Goal: Find specific page/section: Find specific page/section

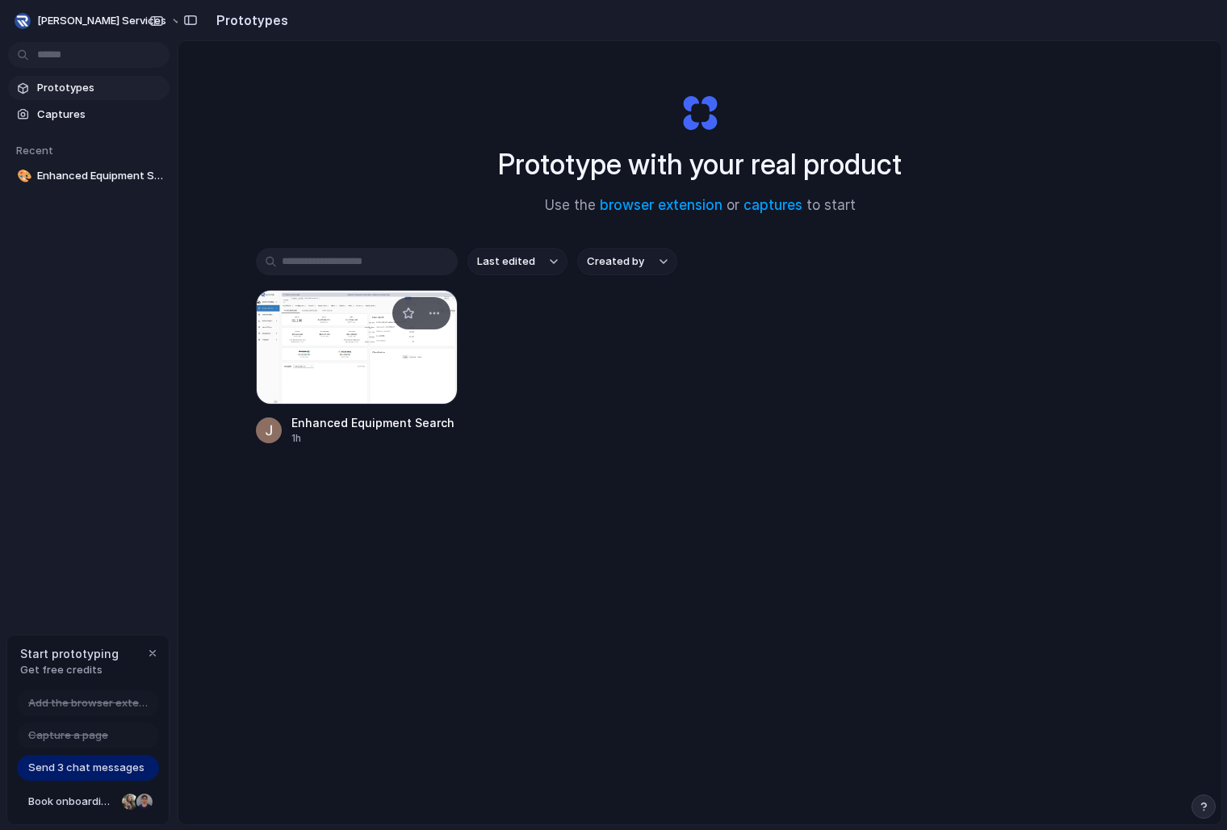
click at [291, 336] on div at bounding box center [357, 347] width 202 height 115
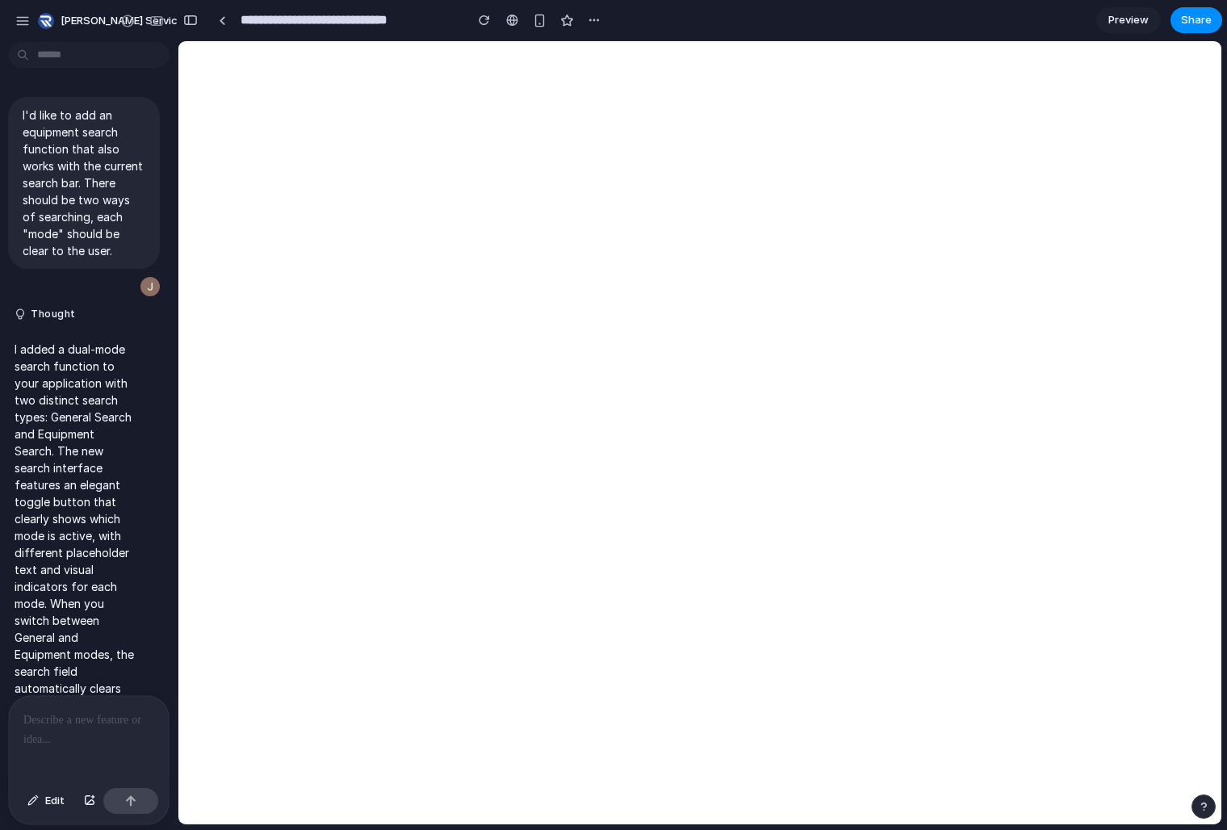
scroll to position [103, 0]
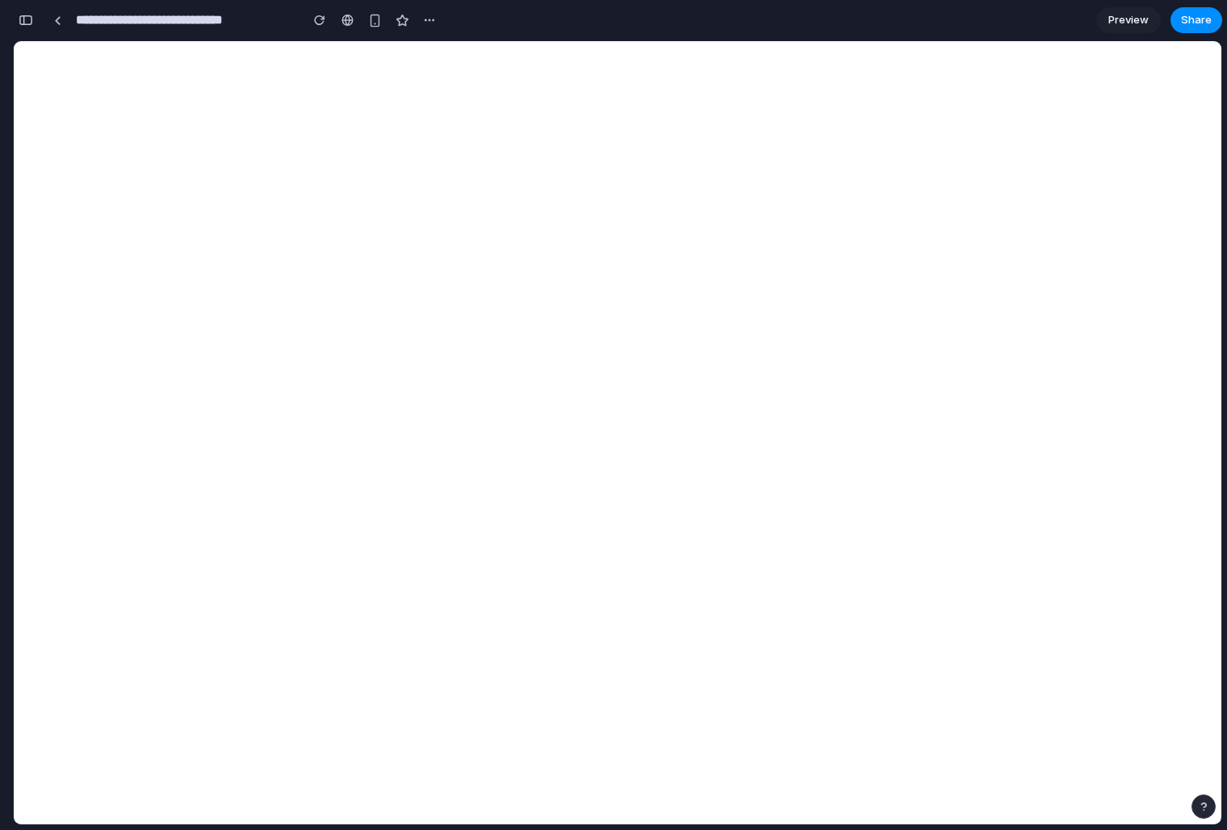
click at [27, 20] on div "button" at bounding box center [26, 20] width 15 height 11
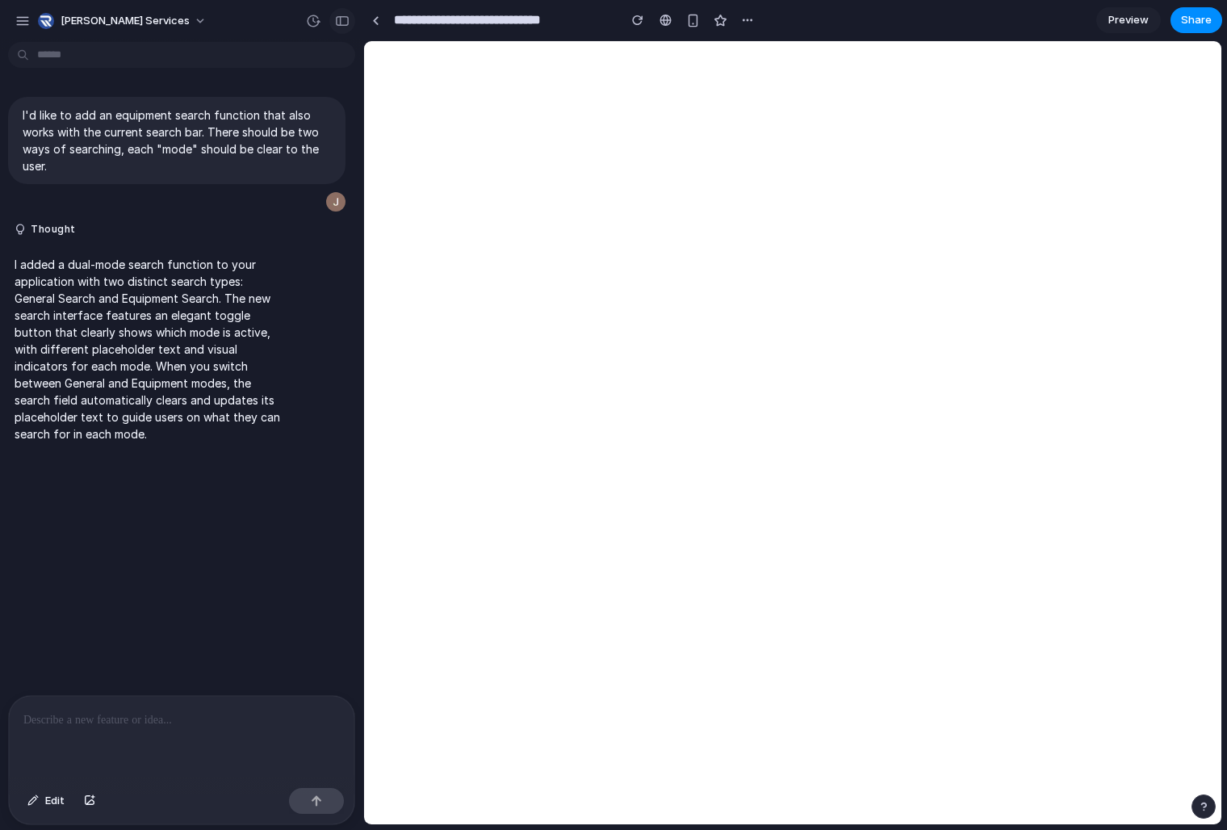
click at [335, 9] on div at bounding box center [327, 21] width 55 height 26
click at [338, 15] on div "button" at bounding box center [342, 20] width 15 height 11
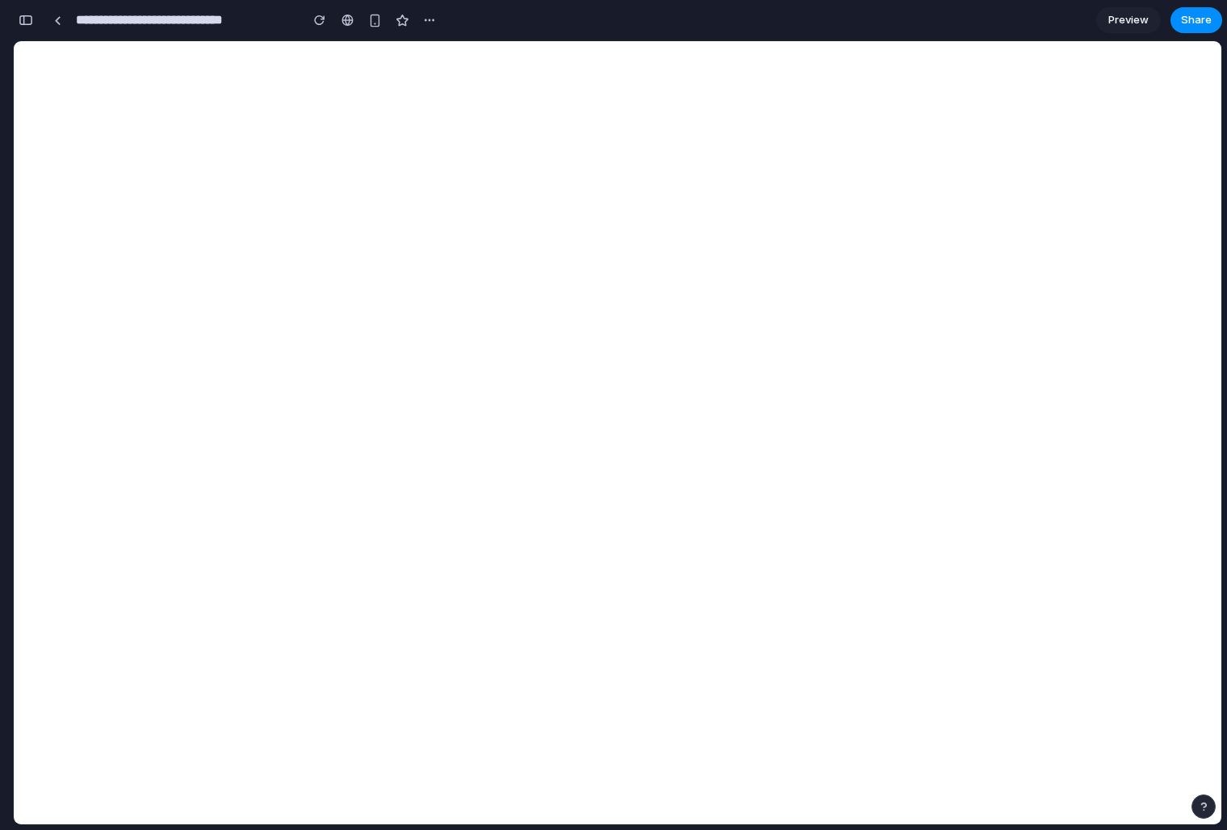
click at [33, 25] on button "button" at bounding box center [26, 20] width 26 height 26
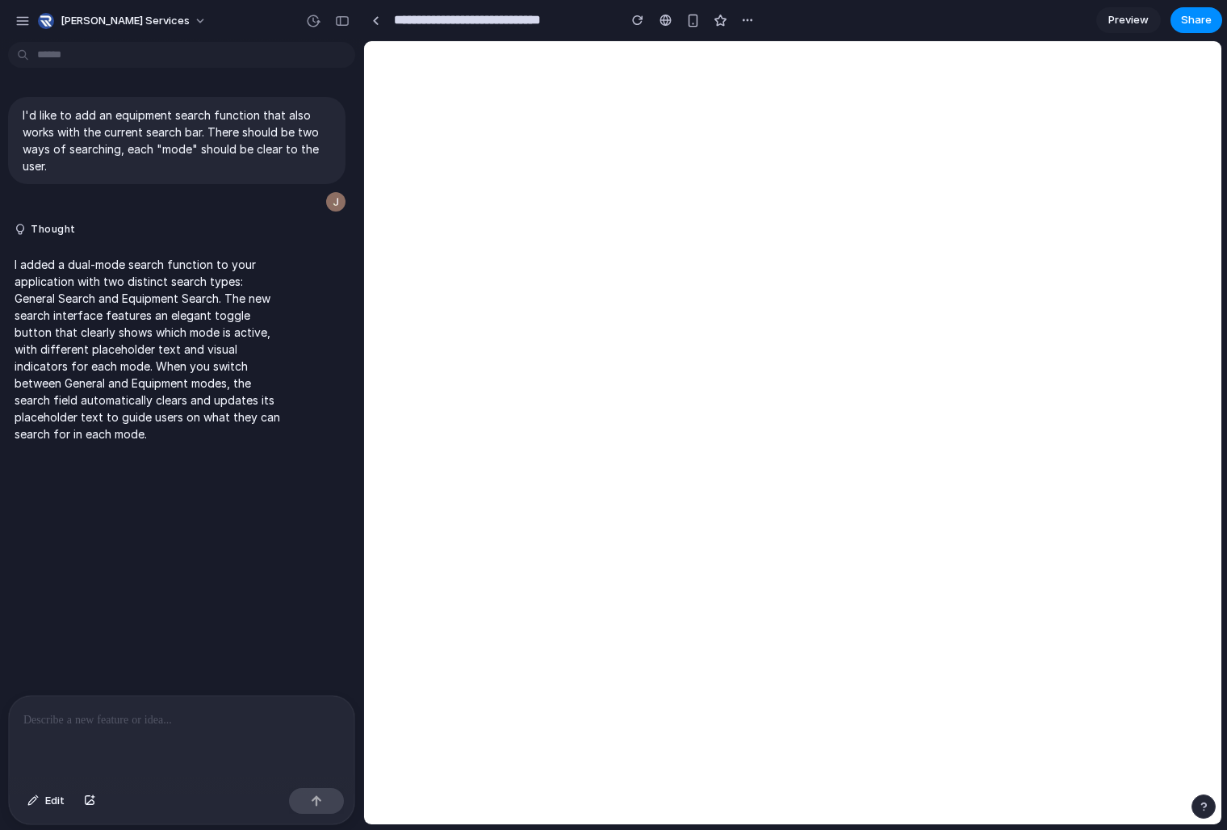
click at [157, 724] on p at bounding box center [181, 719] width 316 height 19
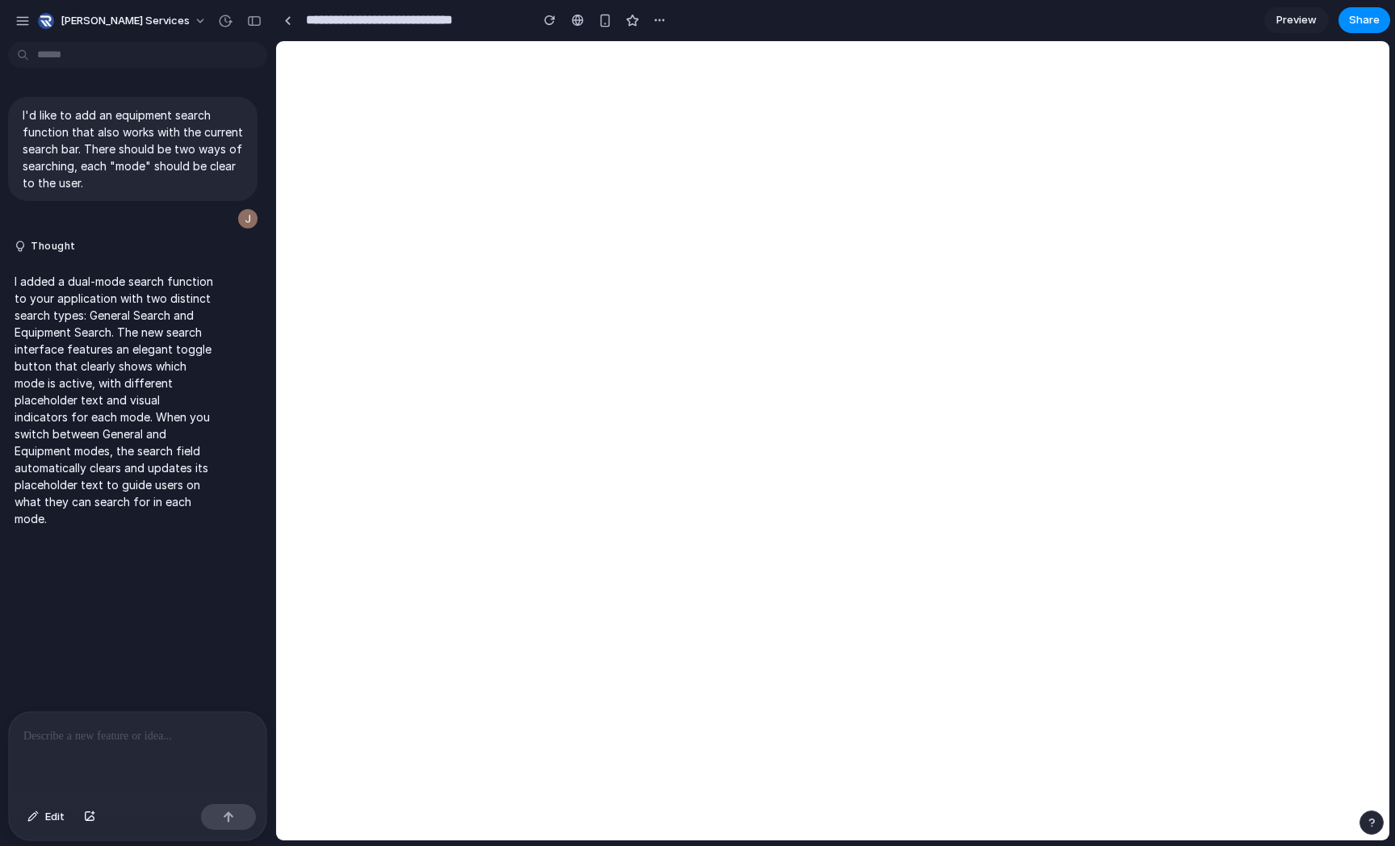
drag, startPoint x: 360, startPoint y: 529, endPoint x: 275, endPoint y: 529, distance: 84.8
click at [166, 23] on div "[PERSON_NAME] Services" at bounding box center [137, 19] width 275 height 39
click at [149, 23] on button "[PERSON_NAME] Services" at bounding box center [122, 21] width 183 height 26
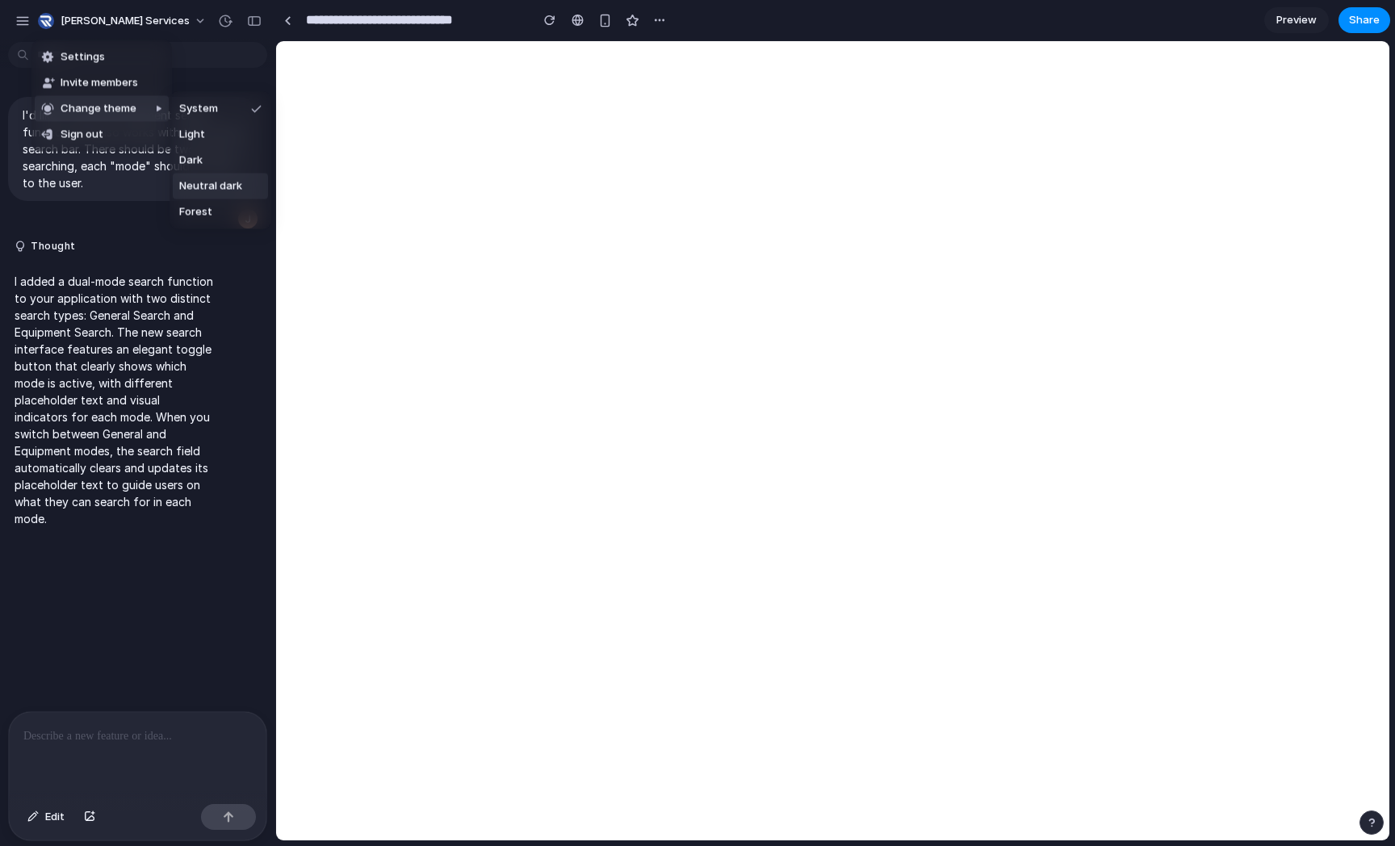
click at [220, 191] on span "Neutral dark" at bounding box center [210, 186] width 63 height 16
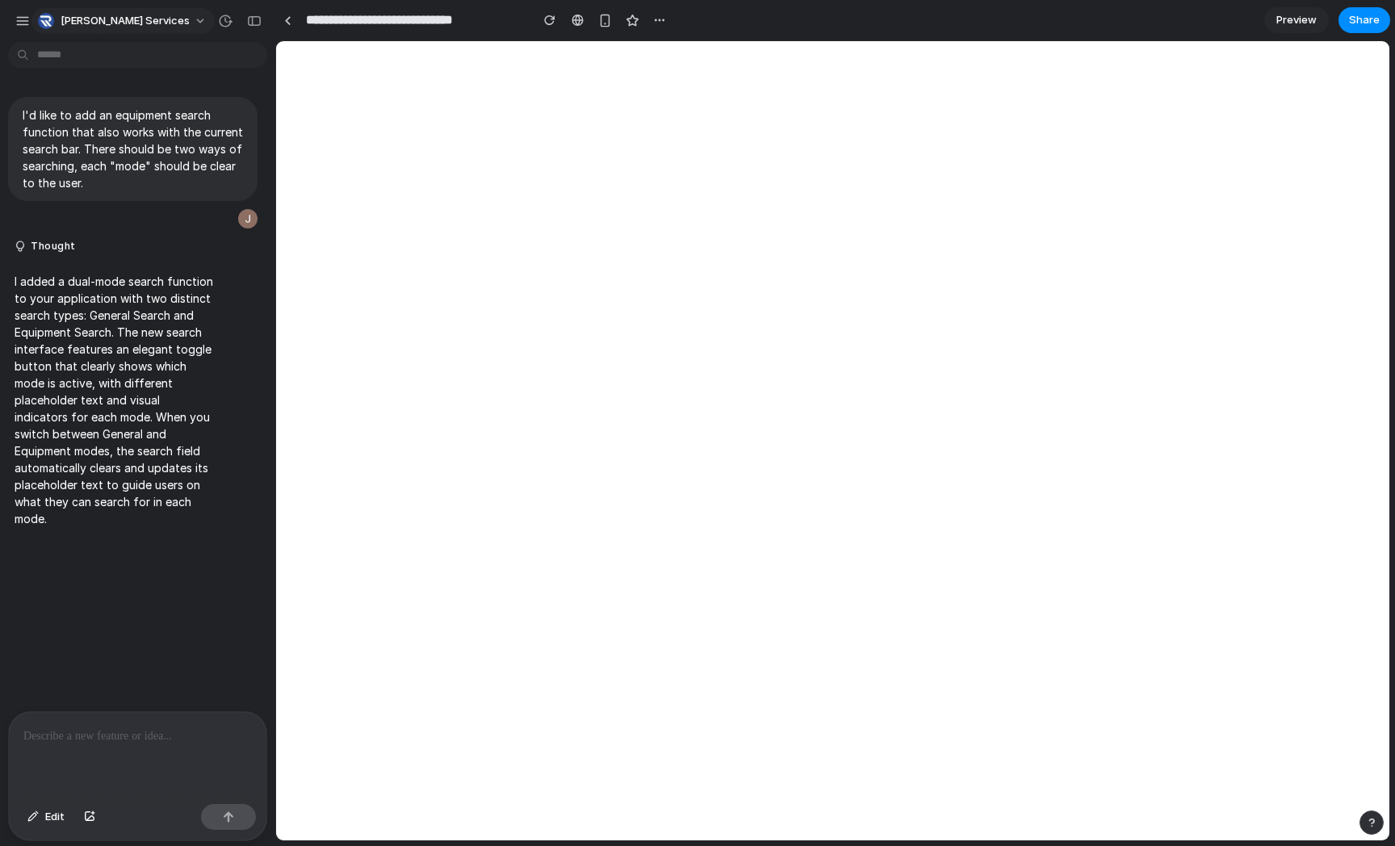
click at [134, 19] on span "[PERSON_NAME] Services" at bounding box center [125, 21] width 129 height 16
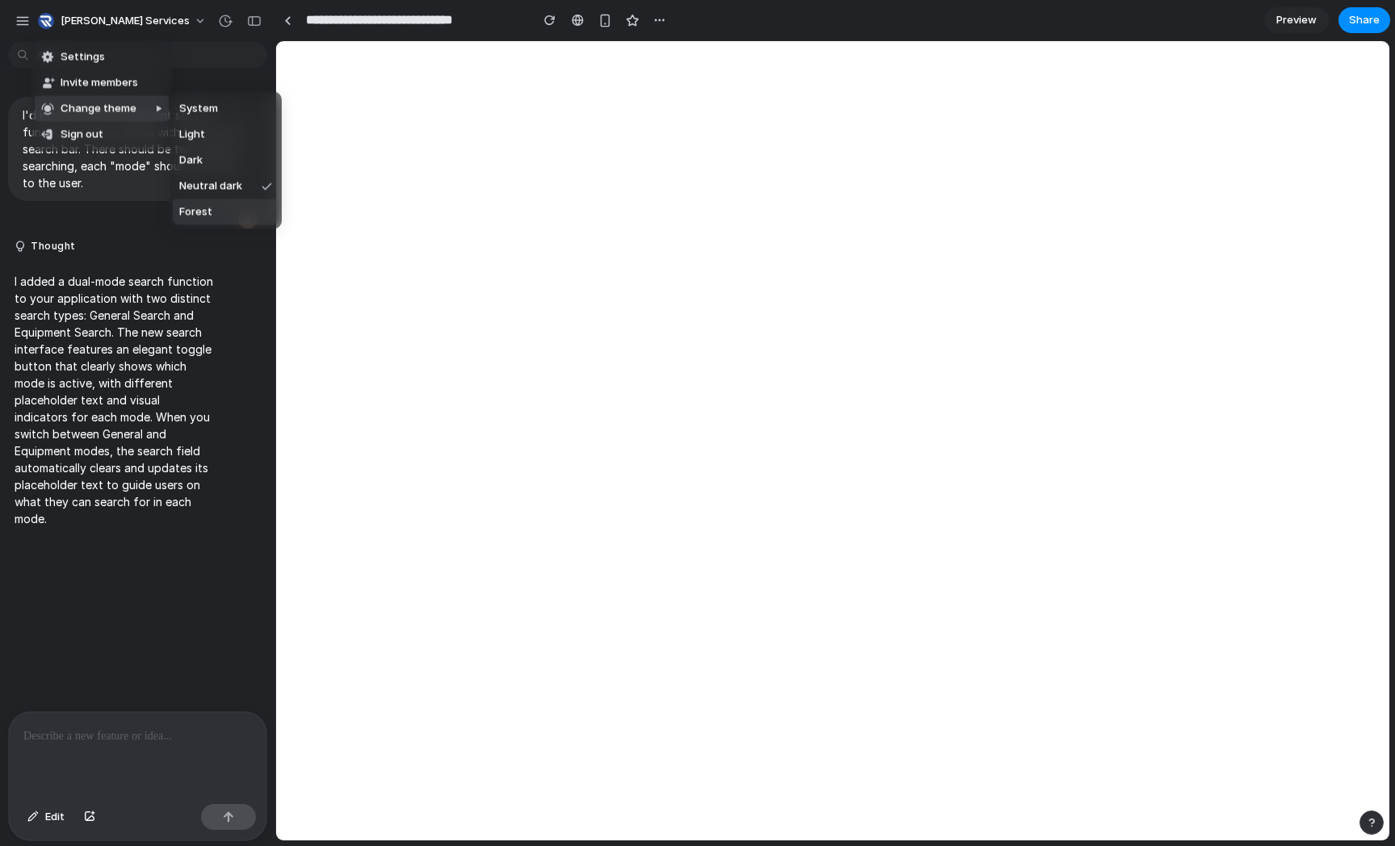
click at [197, 212] on span "Forest" at bounding box center [195, 212] width 33 height 16
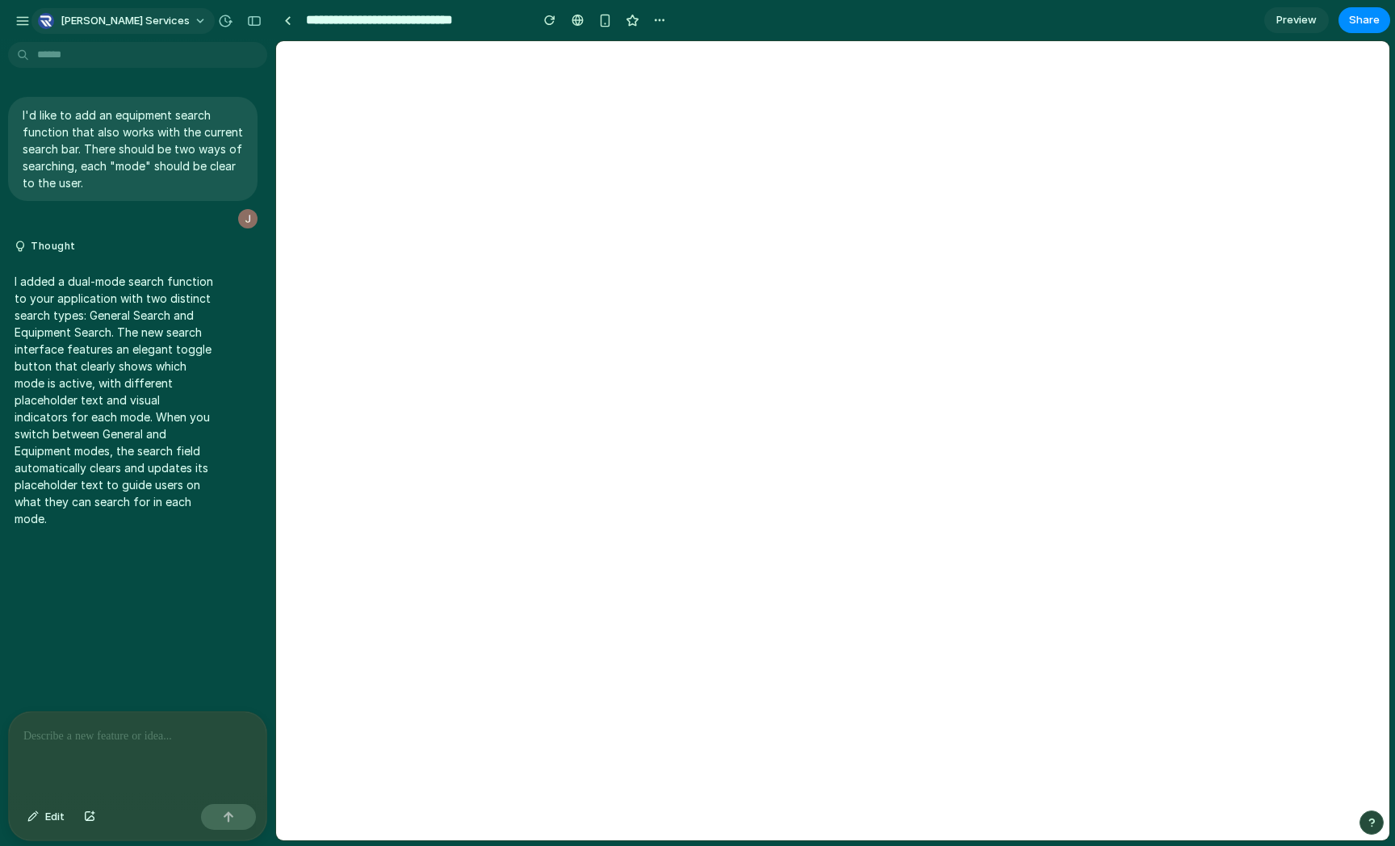
click at [121, 9] on button "[PERSON_NAME] Services" at bounding box center [122, 21] width 183 height 26
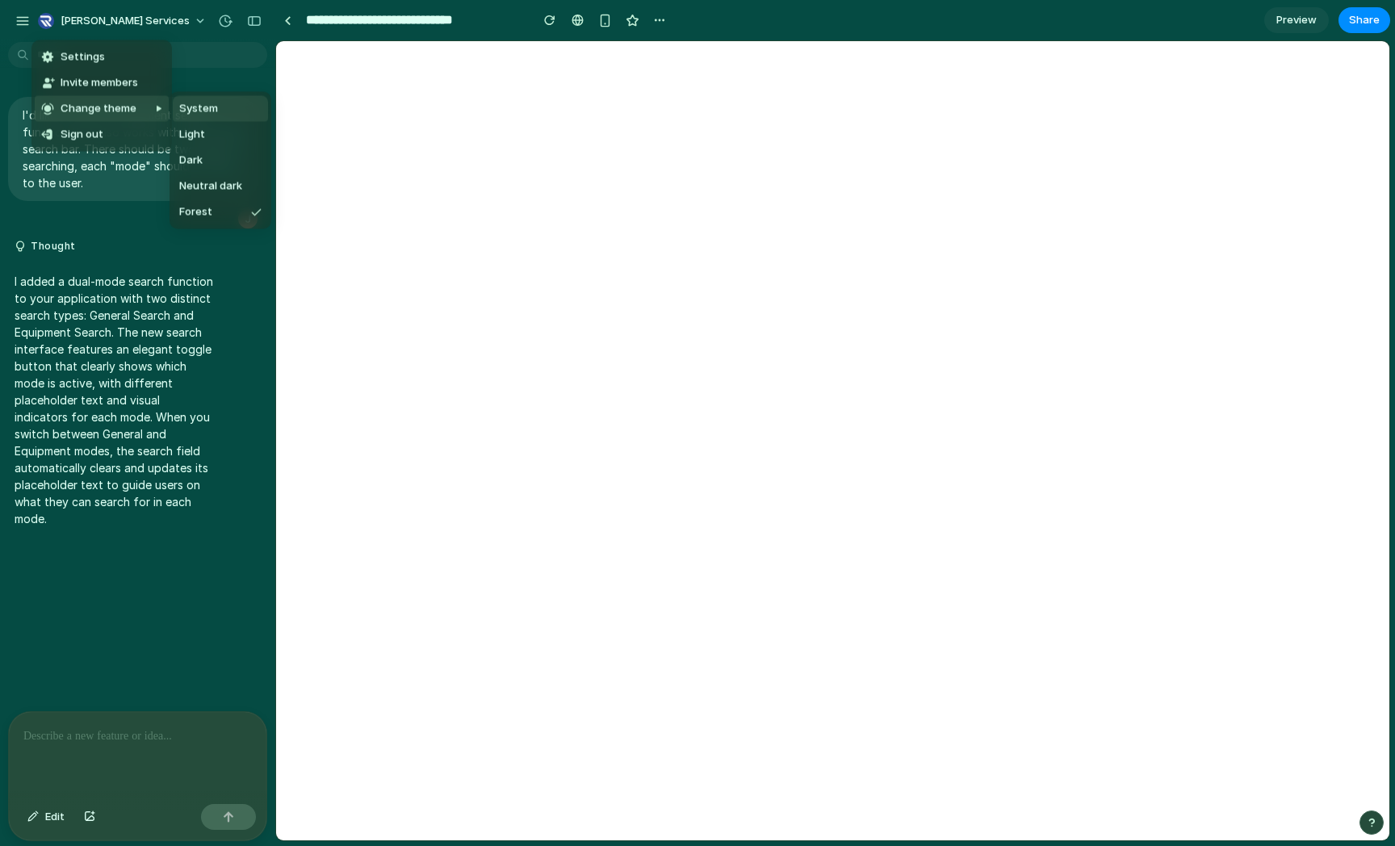
click at [203, 117] on li "System" at bounding box center [220, 109] width 95 height 26
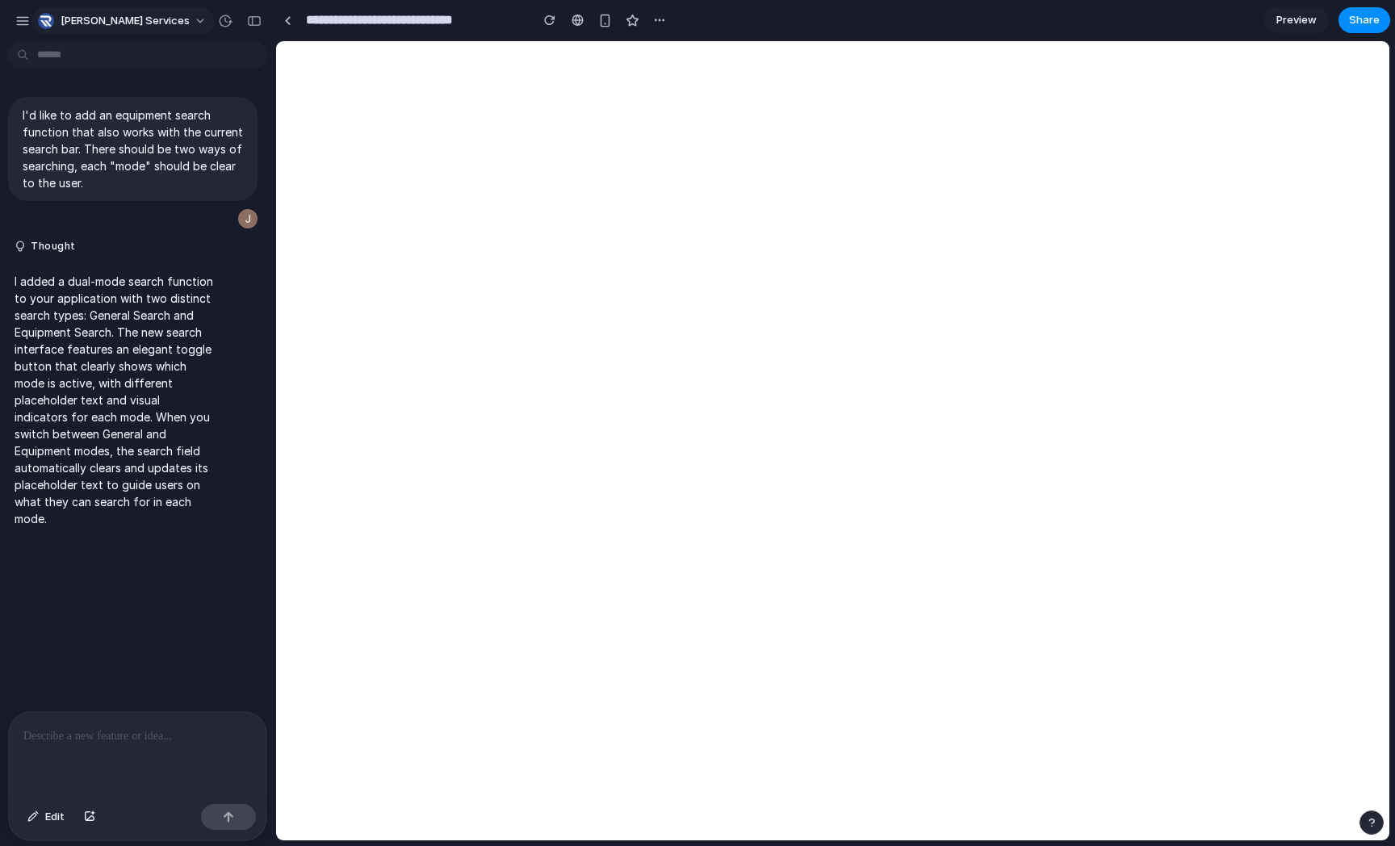
click at [123, 13] on span "[PERSON_NAME] Services" at bounding box center [125, 21] width 129 height 16
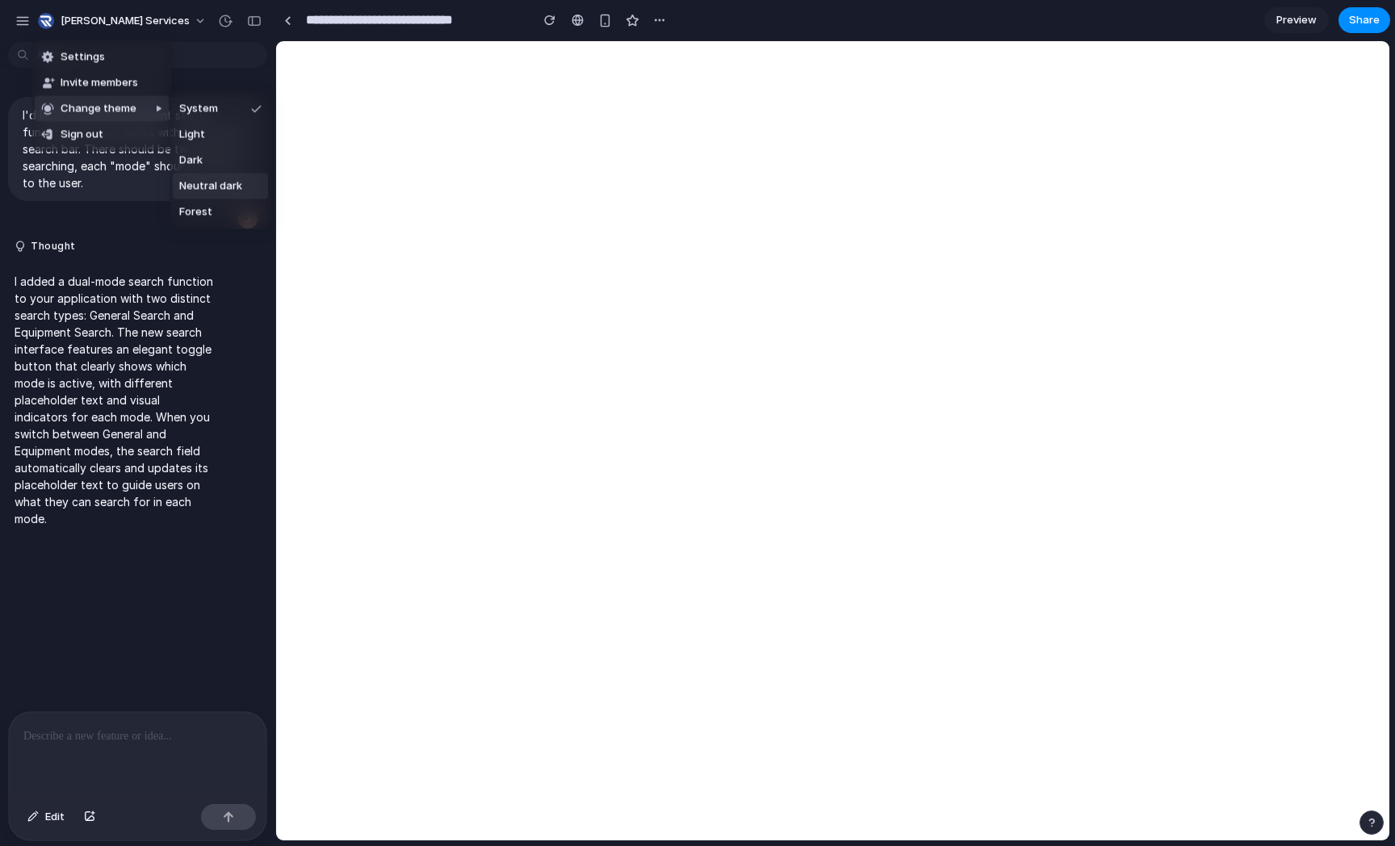
click at [224, 181] on span "Neutral dark" at bounding box center [210, 186] width 63 height 16
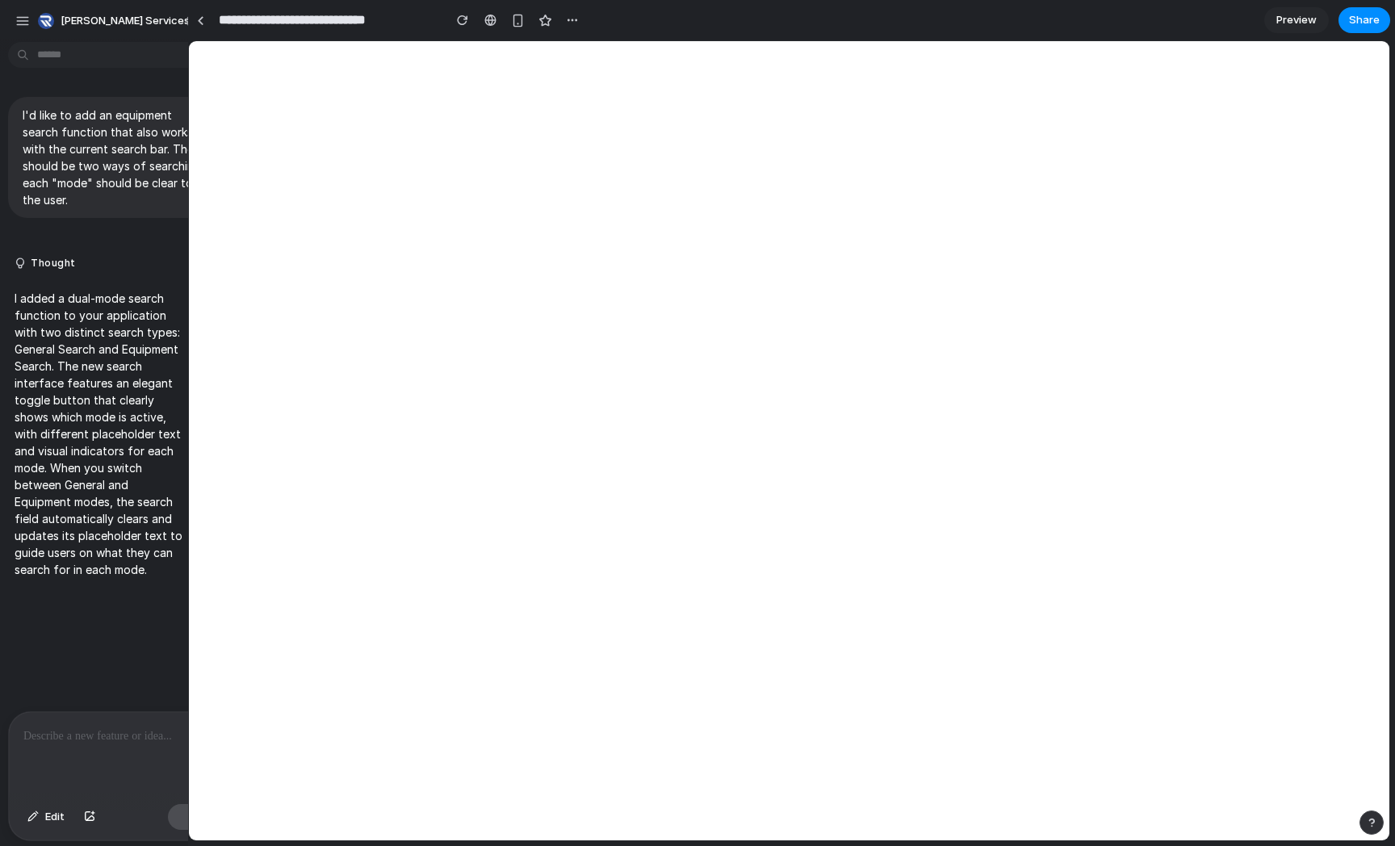
drag, startPoint x: 274, startPoint y: 273, endPoint x: 188, endPoint y: 274, distance: 85.6
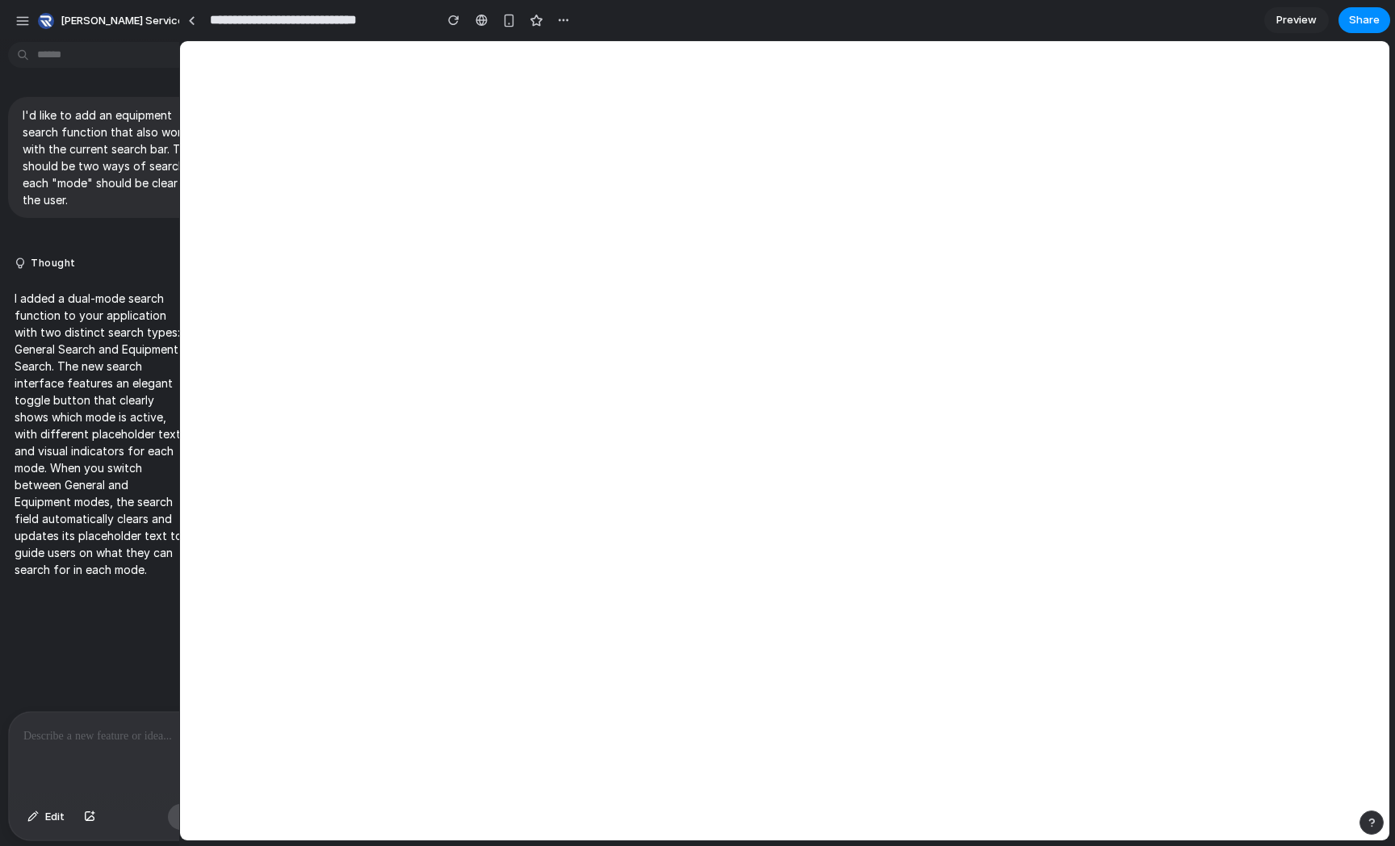
drag, startPoint x: 241, startPoint y: 268, endPoint x: 174, endPoint y: 268, distance: 67.0
